Goal: Transaction & Acquisition: Purchase product/service

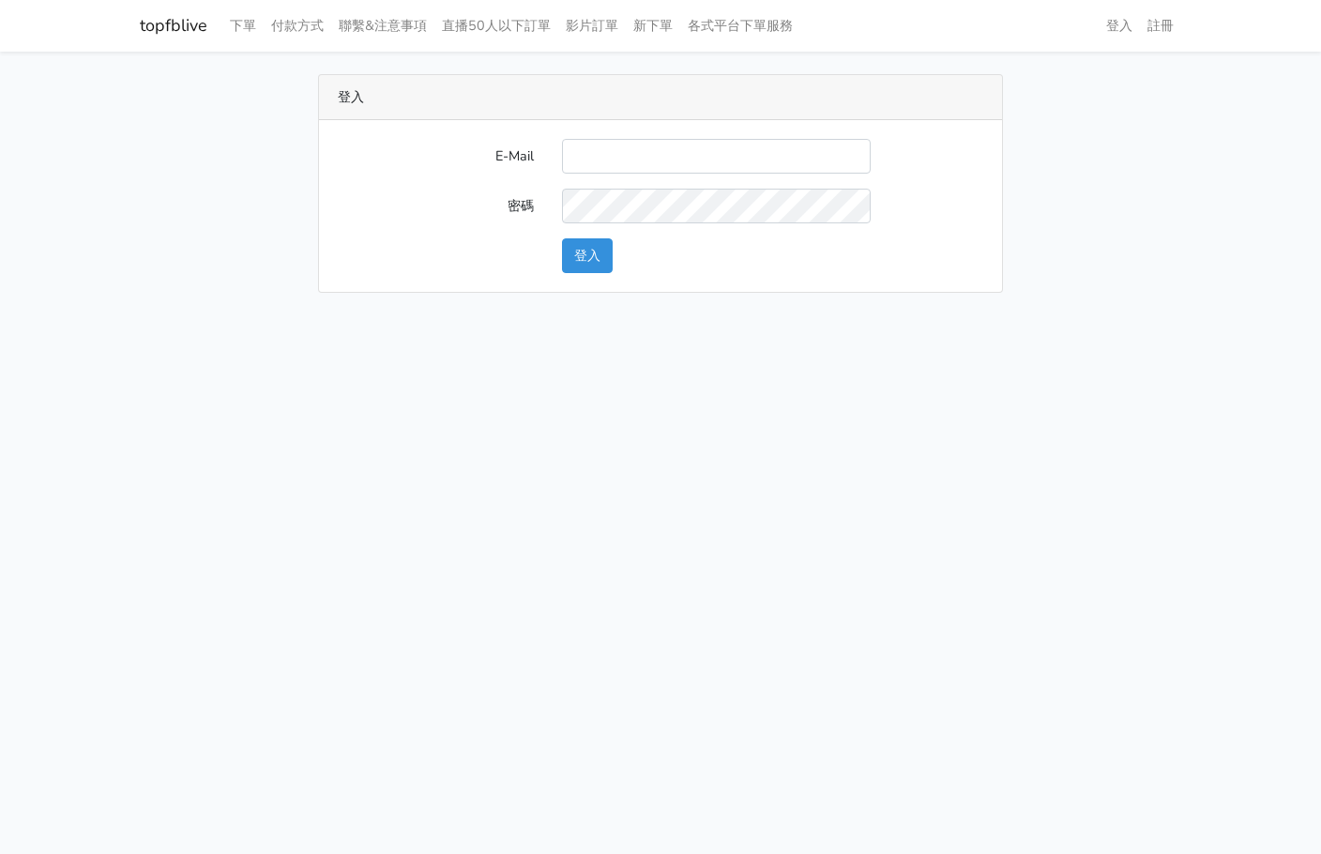
click at [601, 156] on input "E-Mail" at bounding box center [716, 156] width 309 height 35
click at [613, 165] on input "E-Mail" at bounding box center [716, 156] width 309 height 35
type input "L123572232@gmail.com"
click at [592, 264] on button "登入" at bounding box center [587, 255] width 51 height 35
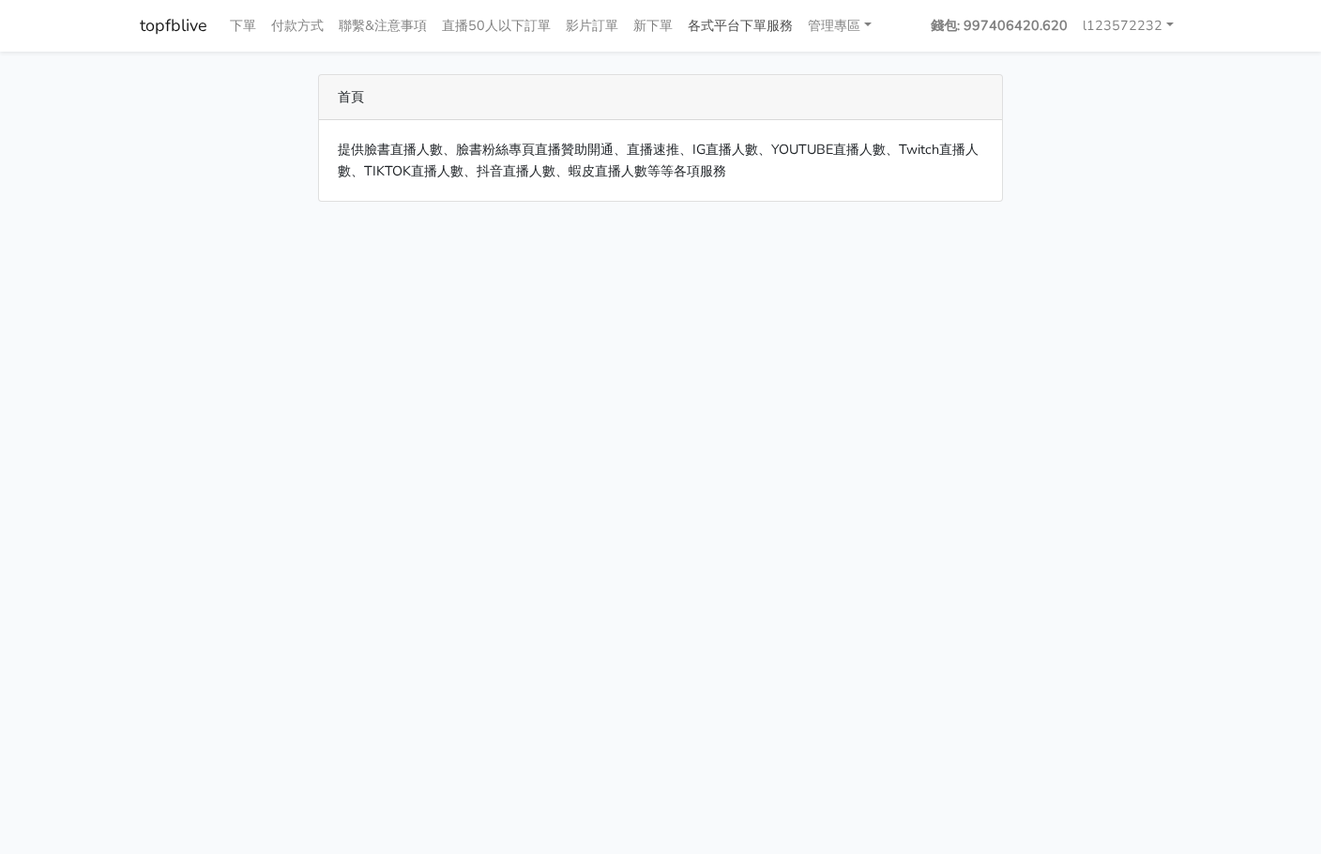
click at [788, 15] on link "各式平台下單服務" at bounding box center [740, 26] width 120 height 37
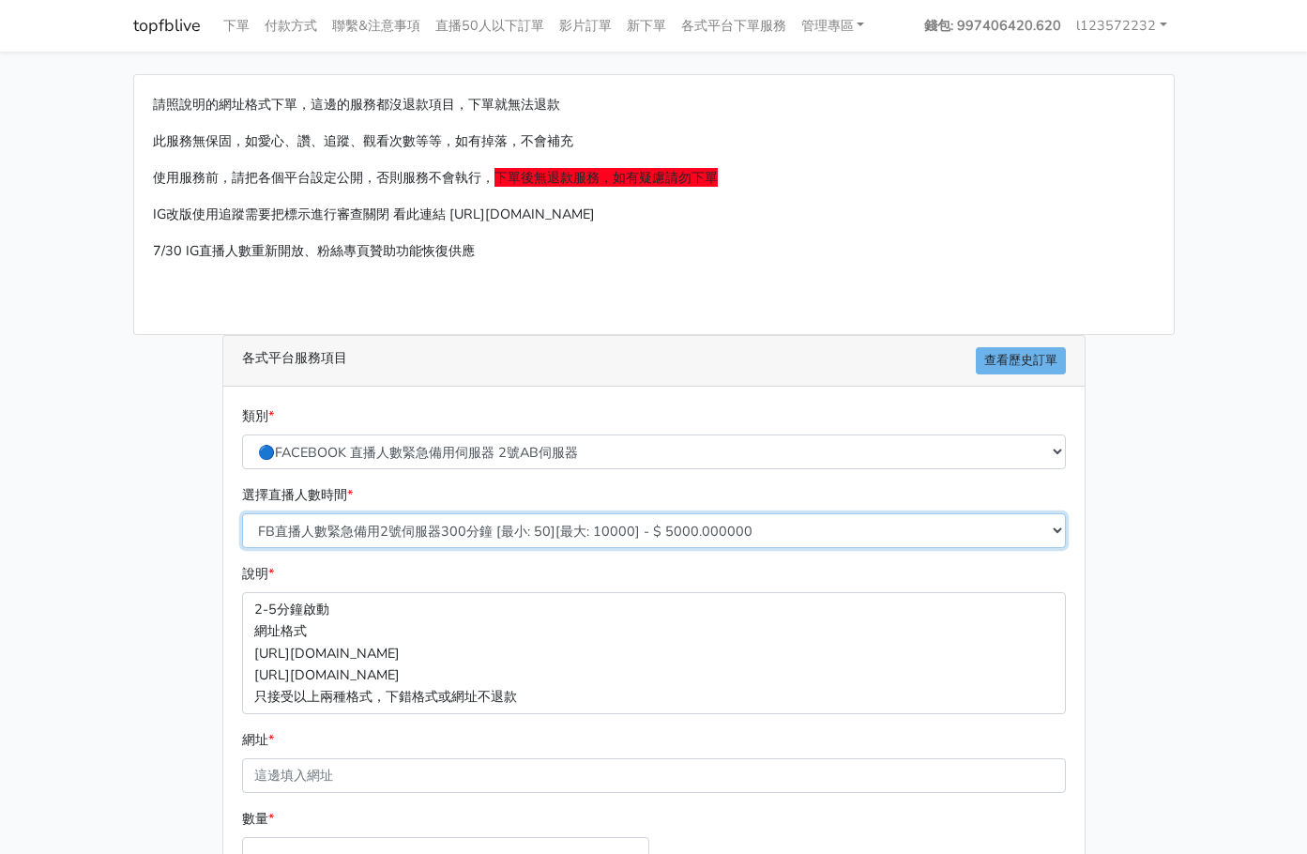
click at [546, 538] on select "FB直播人數緊急備用2號伺服器300分鐘 [最小: 50][最大: 10000] - $ 5000.000000 FB直播人數緊急備用2號伺服器60分鐘 [最…" at bounding box center [654, 530] width 824 height 35
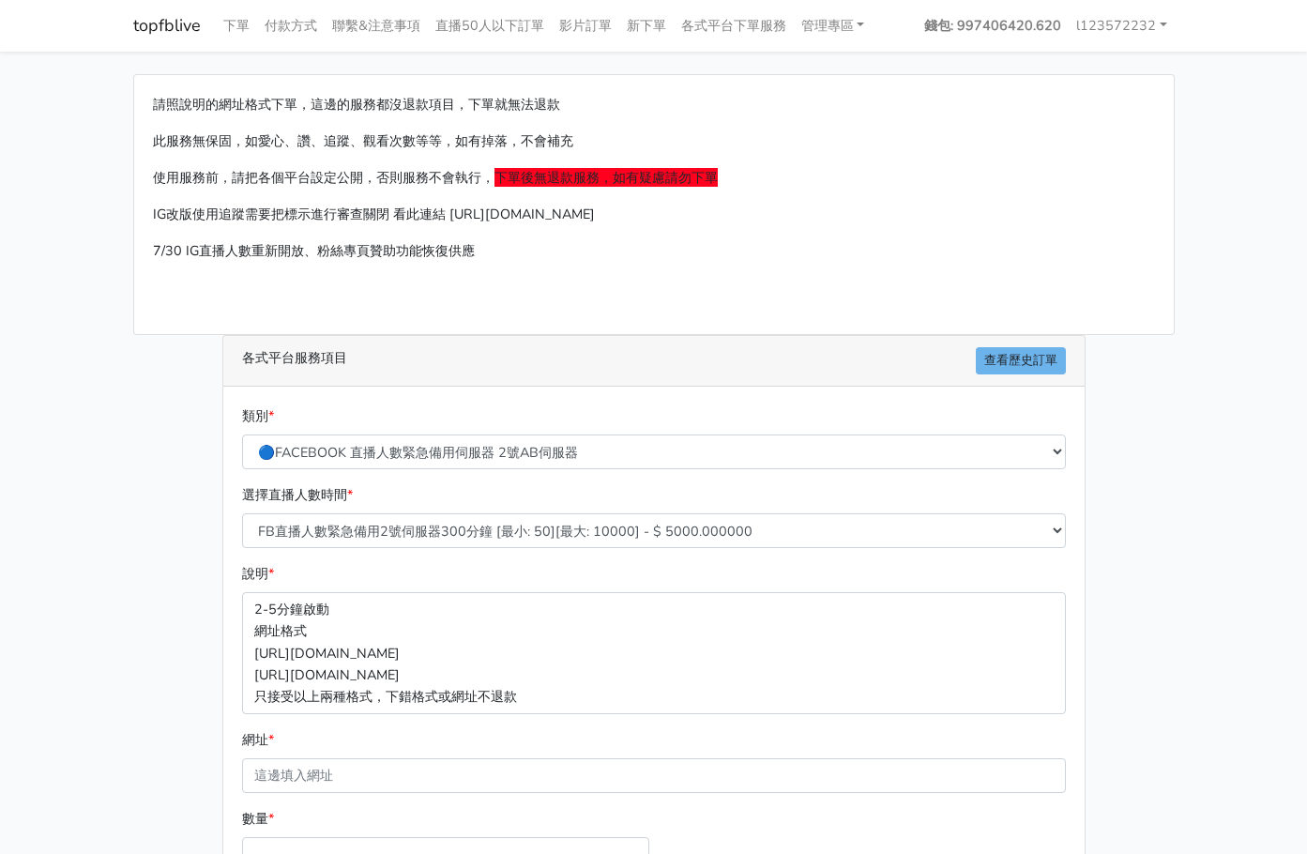
click at [150, 483] on div "請照說明的網址格式下單，這邊的服務都沒退款項目，下單就無法退款 此服務無保固，如愛心、讚、追蹤、觀看次數等等，如有掉落，不會補充 使用服務前，請把各個平台設定…" at bounding box center [653, 556] width 1069 height 965
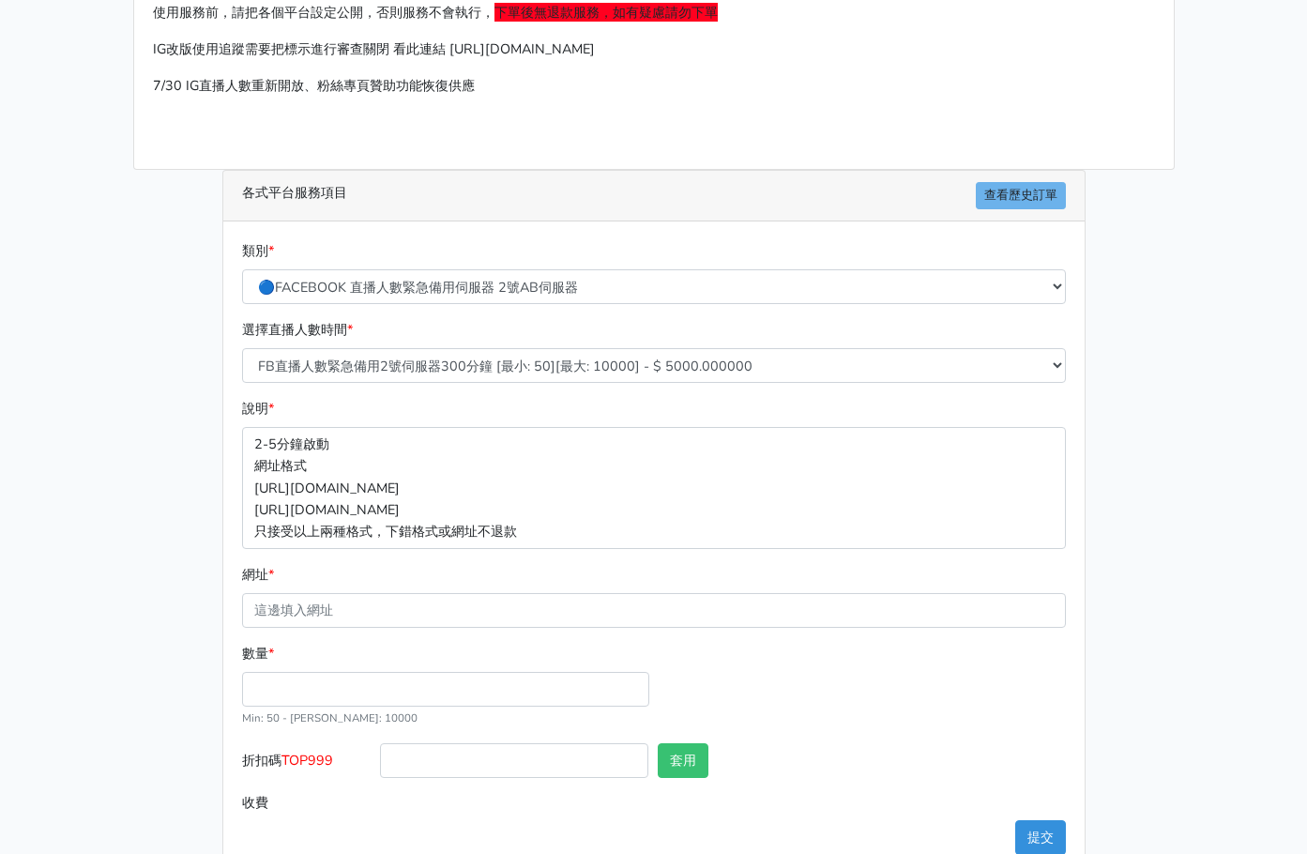
scroll to position [208, 0]
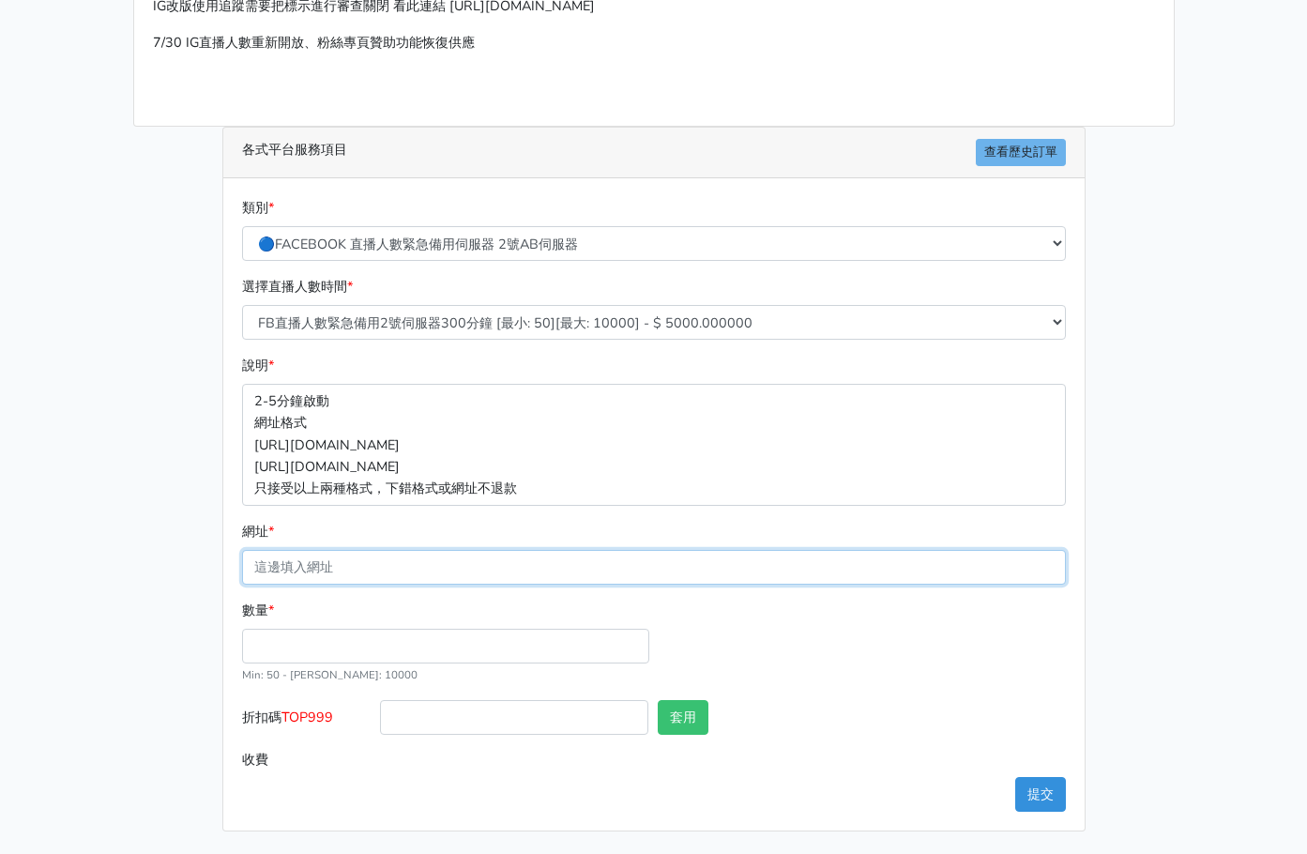
click at [303, 556] on input "網址 *" at bounding box center [654, 567] width 824 height 35
paste input "https://www.facebook.com/jinbotai/videos/790072040652879"
type input "https://www.facebook.com/jinbotai/videos/790072040652879"
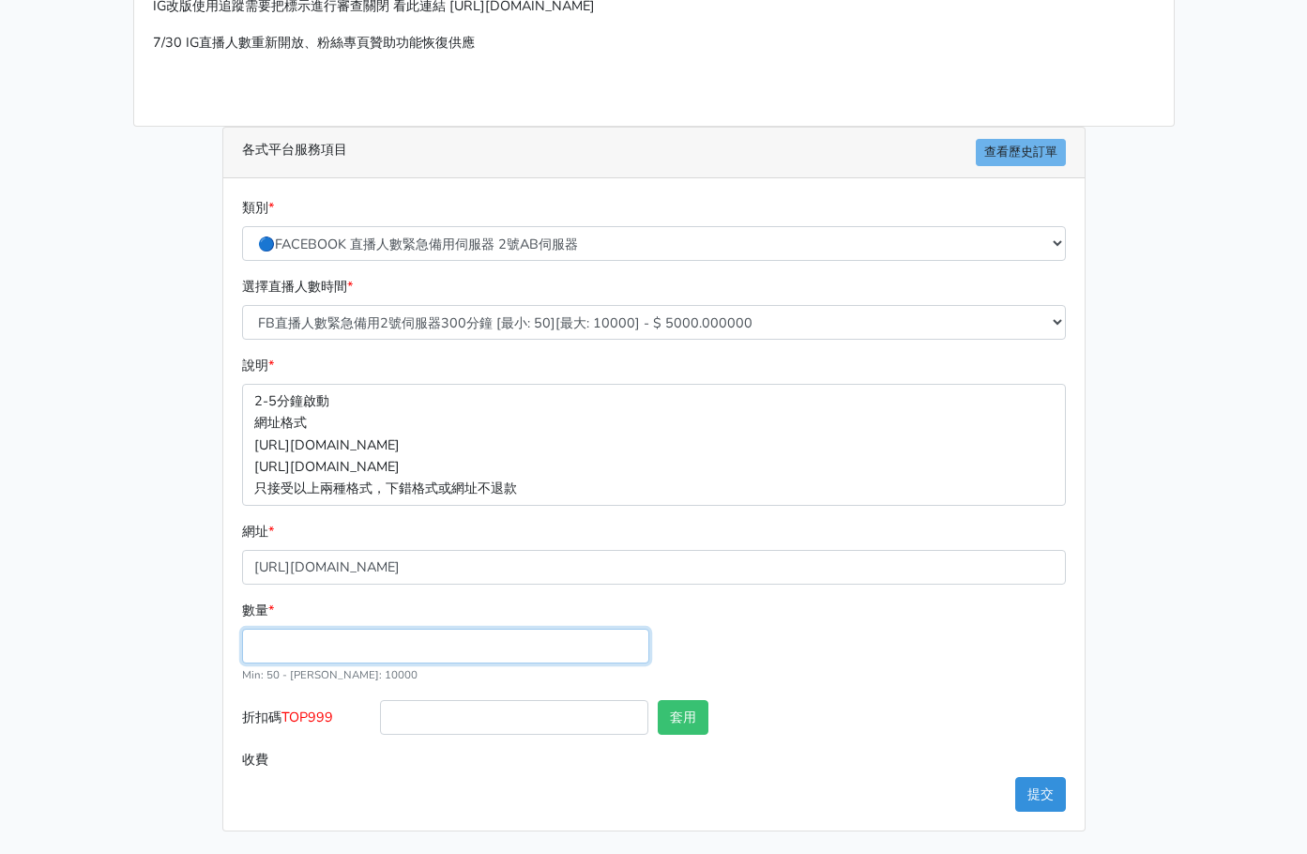
click at [276, 656] on input "數量 *" at bounding box center [445, 645] width 407 height 35
type input "100"
type input "500.000"
click at [190, 586] on div "請照說明的網址格式下單，這邊的服務都沒退款項目，下單就無法退款 此服務無保固，如愛心、讚、追蹤、觀看次數等等，如有掉落，不會補充 使用服務前，請把各個平台設定…" at bounding box center [653, 348] width 1069 height 965
click at [1046, 790] on button "提交" at bounding box center [1040, 794] width 51 height 35
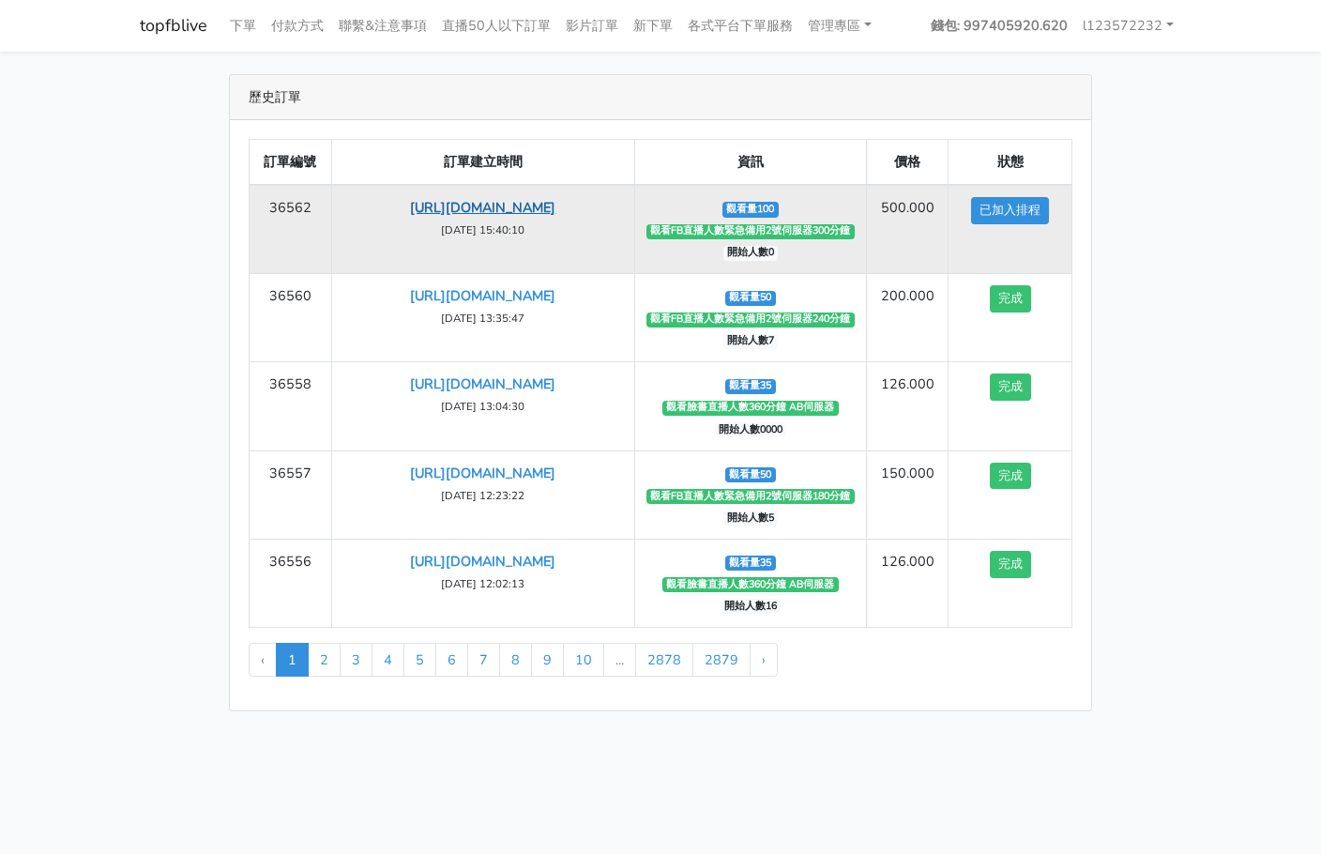
click at [498, 210] on link "https://www.facebook.com/jinbotai/videos/790072040652879" at bounding box center [482, 207] width 145 height 19
